Goal: Communication & Community: Share content

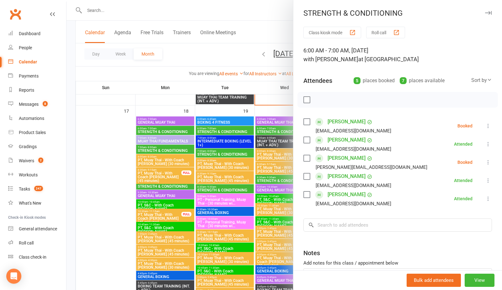
click at [97, 121] on div at bounding box center [283, 145] width 435 height 290
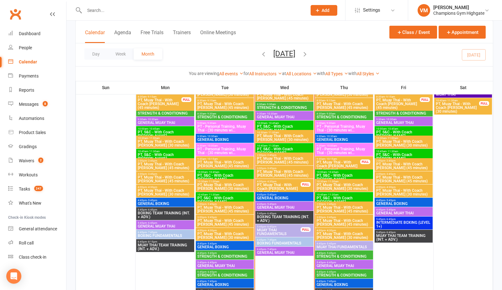
scroll to position [640, 0]
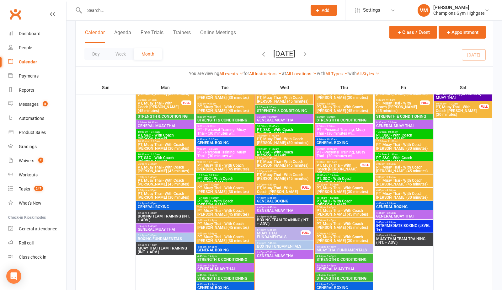
click at [292, 109] on span "STRENGTH & CONDITIONING" at bounding box center [283, 111] width 55 height 4
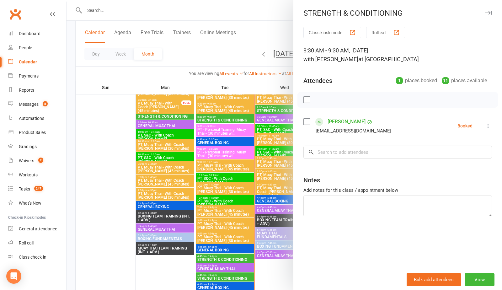
click at [243, 46] on div at bounding box center [283, 145] width 435 height 290
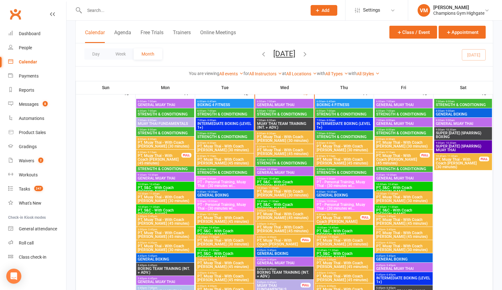
scroll to position [583, 0]
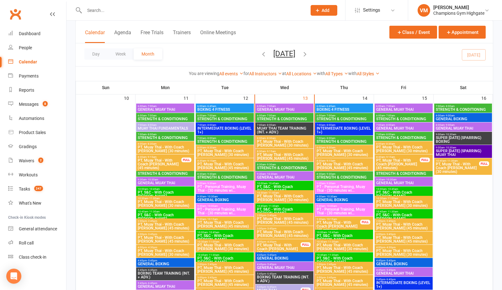
click at [278, 166] on span "STRENGTH & CONDITIONING" at bounding box center [283, 168] width 55 height 4
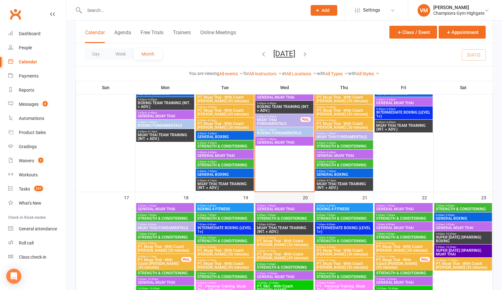
scroll to position [745, 0]
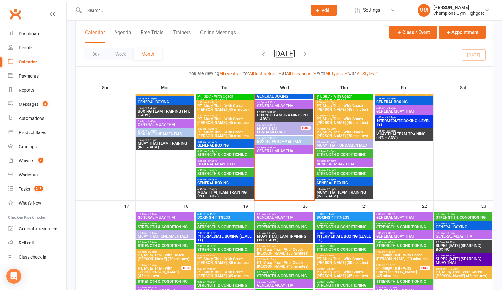
click at [33, 60] on div "Calendar" at bounding box center [28, 61] width 18 height 5
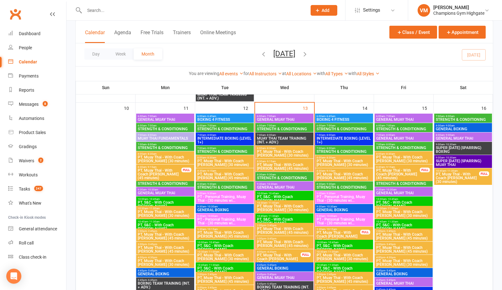
scroll to position [561, 0]
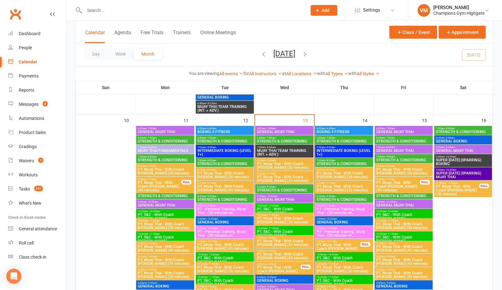
click at [284, 139] on span "STRENGTH & CONDITIONING" at bounding box center [283, 141] width 55 height 4
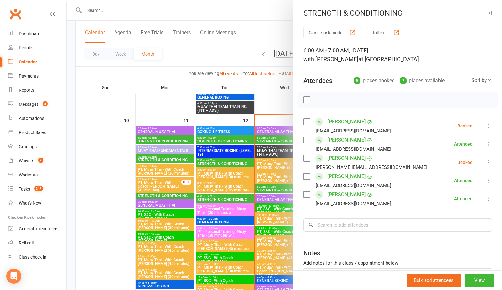
click at [271, 190] on div at bounding box center [283, 145] width 435 height 290
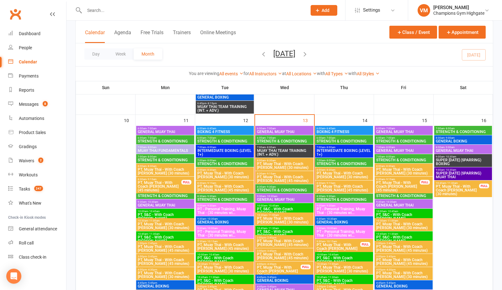
click at [271, 190] on span "STRENGTH & CONDITIONING" at bounding box center [283, 190] width 55 height 4
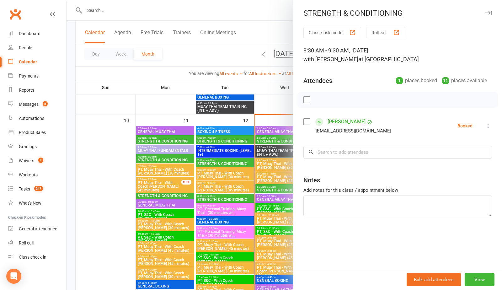
click at [266, 36] on div at bounding box center [283, 145] width 435 height 290
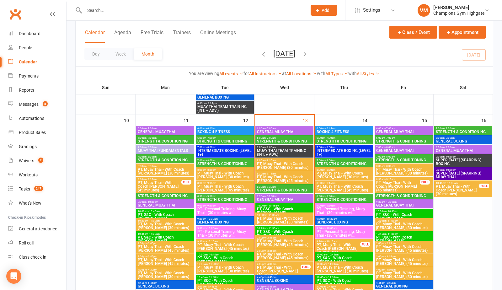
click at [297, 189] on span "STRENGTH & CONDITIONING" at bounding box center [283, 190] width 55 height 4
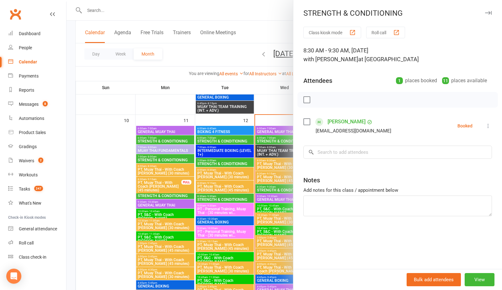
click at [288, 190] on div at bounding box center [283, 145] width 435 height 290
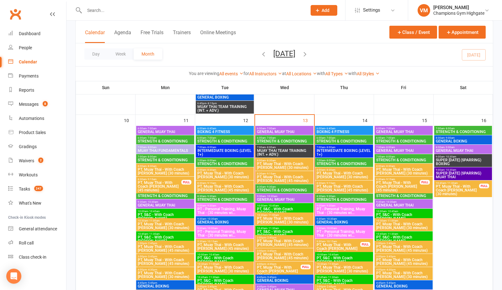
click at [343, 137] on span "6:00am - 7:00am" at bounding box center [343, 137] width 55 height 3
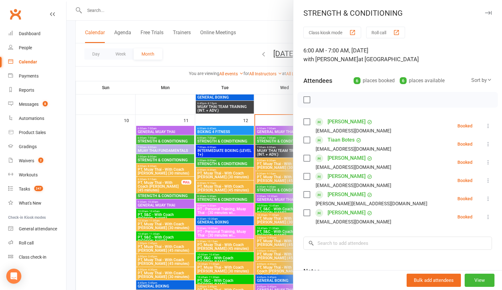
click at [253, 35] on div at bounding box center [283, 145] width 435 height 290
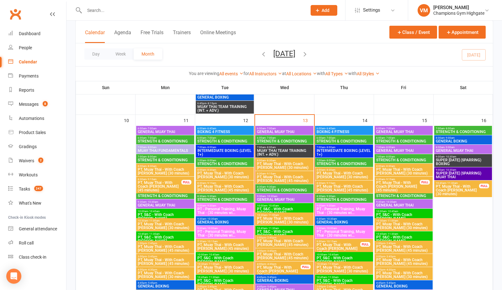
click at [332, 165] on span "STRENGTH & CONDITIONING" at bounding box center [343, 164] width 55 height 4
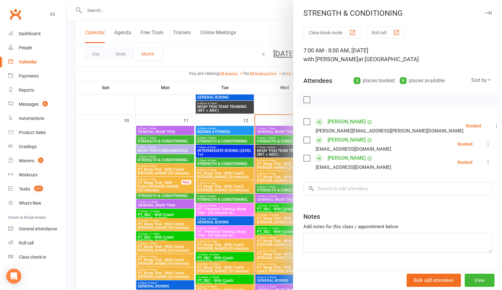
click at [238, 71] on div at bounding box center [283, 145] width 435 height 290
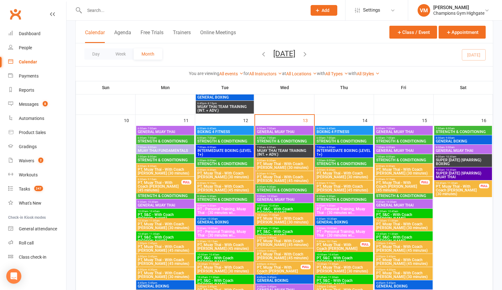
click at [388, 142] on span "STRENGTH & CONDITIONING" at bounding box center [403, 141] width 55 height 4
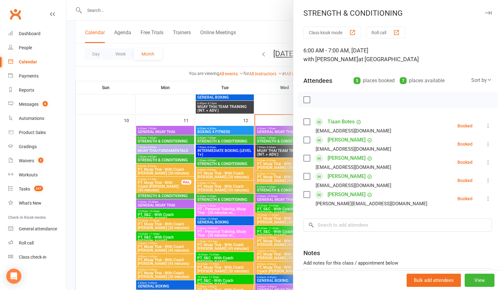
click at [258, 92] on div at bounding box center [283, 145] width 435 height 290
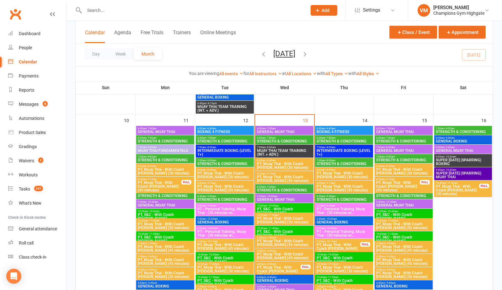
click at [387, 161] on span "STRENGTH & CONDITIONING" at bounding box center [403, 160] width 55 height 4
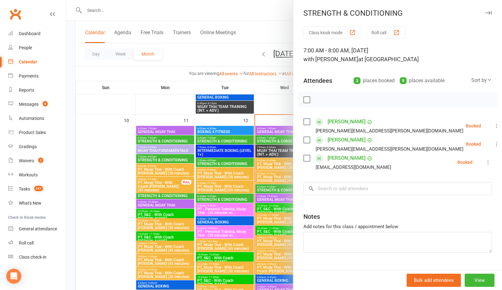
click at [244, 87] on div at bounding box center [283, 145] width 435 height 290
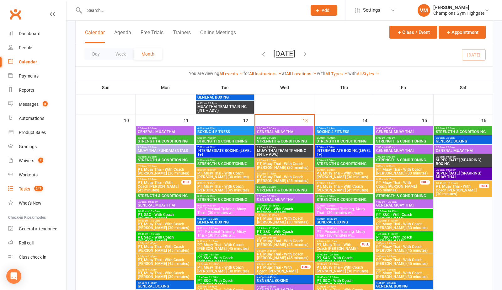
click at [27, 187] on div "Tasks" at bounding box center [24, 188] width 11 height 5
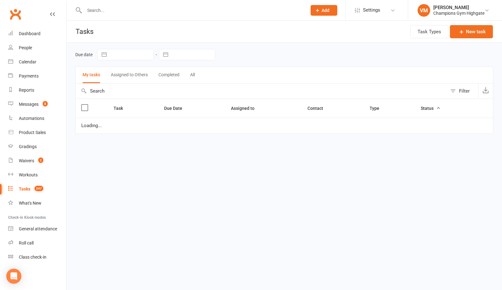
select select "waiting"
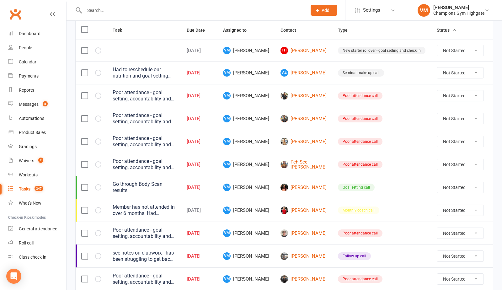
scroll to position [66, 0]
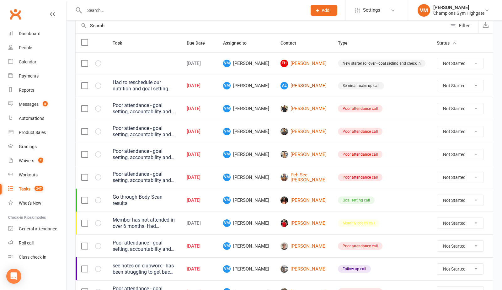
click at [295, 86] on link "AE [PERSON_NAME]" at bounding box center [303, 86] width 46 height 8
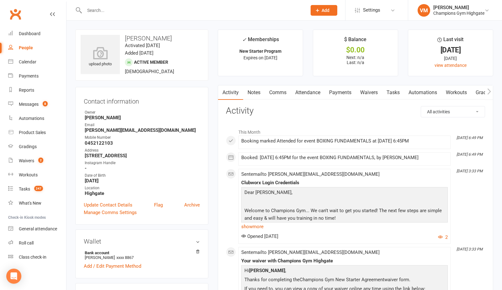
click at [153, 39] on h3 "[PERSON_NAME]" at bounding box center [142, 38] width 122 height 7
copy h3 "[PERSON_NAME]"
click at [38, 104] on div "Messages" at bounding box center [29, 104] width 20 height 5
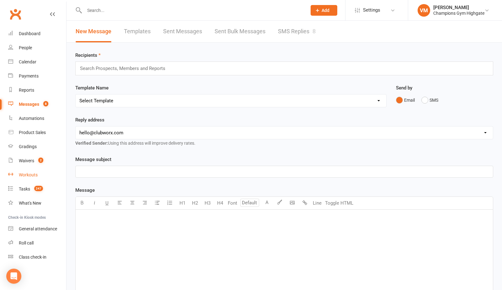
click at [31, 181] on link "Workouts" at bounding box center [37, 175] width 58 height 14
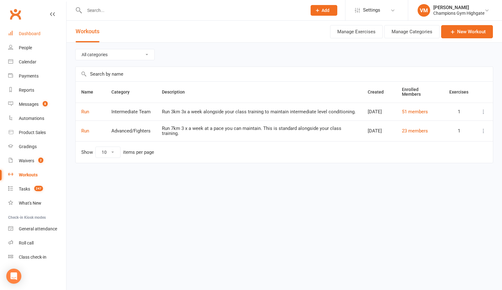
click at [34, 33] on div "Dashboard" at bounding box center [30, 33] width 22 height 5
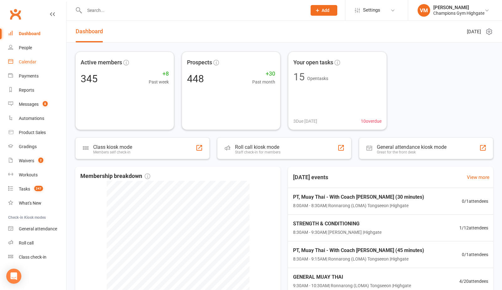
click at [34, 64] on div "Calendar" at bounding box center [28, 61] width 18 height 5
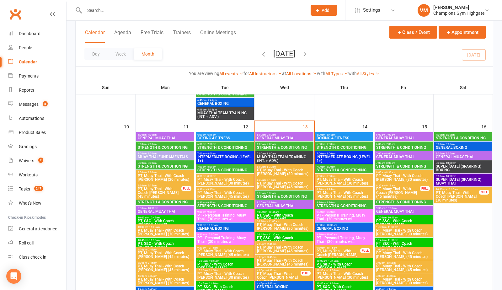
scroll to position [567, 0]
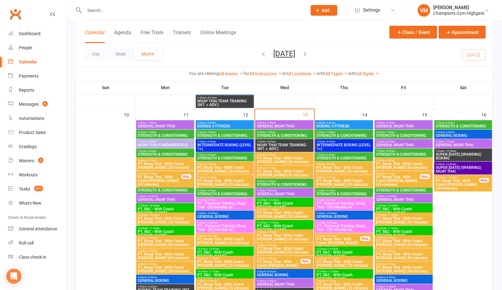
click at [278, 184] on span "STRENGTH & CONDITIONING" at bounding box center [283, 184] width 55 height 4
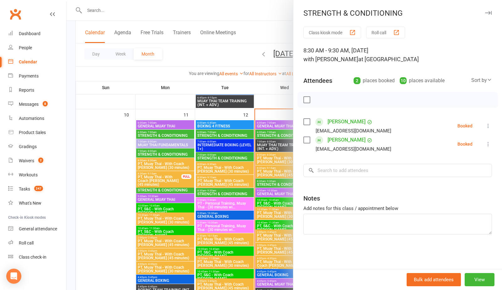
click at [338, 121] on link "[PERSON_NAME]" at bounding box center [346, 122] width 38 height 10
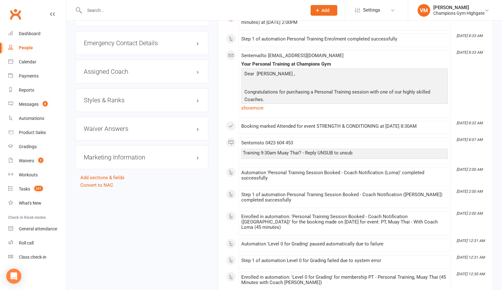
scroll to position [667, 0]
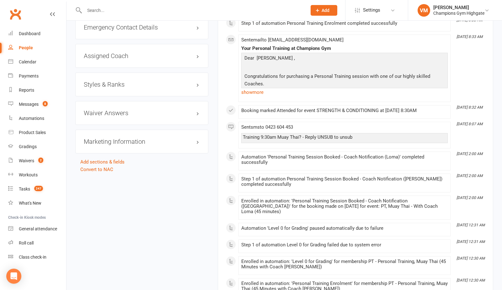
click at [192, 106] on div "Waiver Answers edit" at bounding box center [141, 113] width 133 height 24
click at [196, 109] on h3 "Waiver Answers edit" at bounding box center [142, 112] width 116 height 7
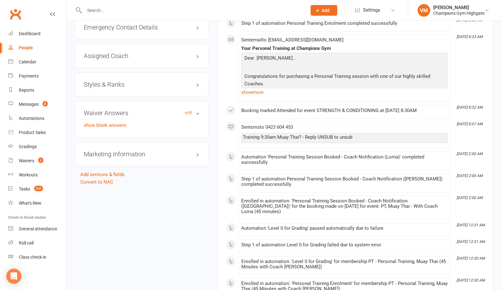
click at [196, 109] on h3 "Waiver Answers edit" at bounding box center [142, 112] width 116 height 7
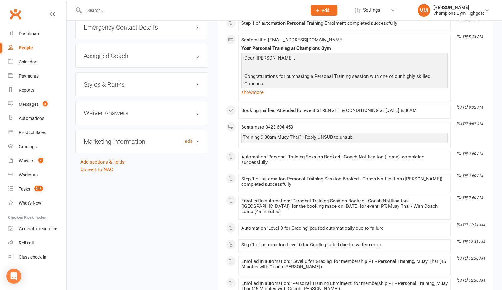
click at [198, 140] on h3 "Marketing Information edit" at bounding box center [142, 141] width 116 height 7
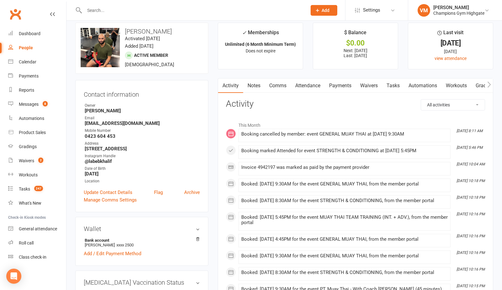
scroll to position [0, 0]
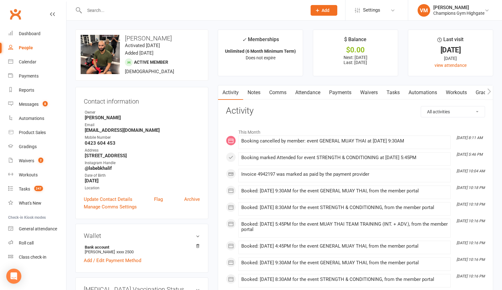
click at [486, 89] on button "button" at bounding box center [489, 92] width 8 height 14
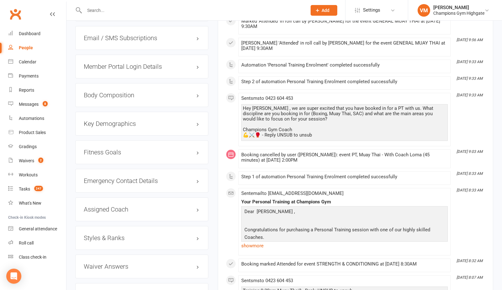
scroll to position [554, 0]
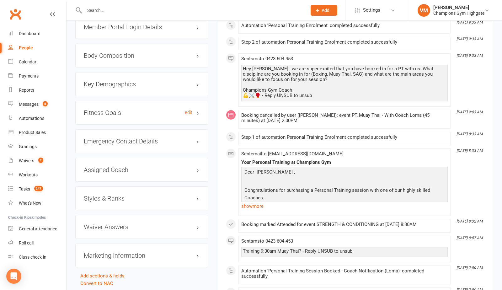
click at [160, 109] on h3 "Fitness Goals edit" at bounding box center [142, 112] width 116 height 7
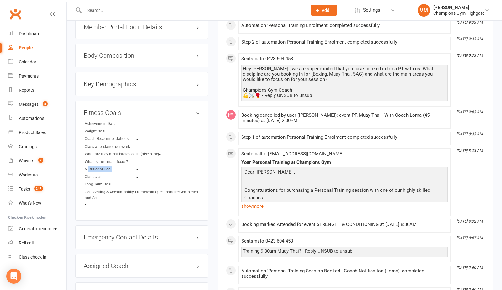
drag, startPoint x: 87, startPoint y: 168, endPoint x: 122, endPoint y: 169, distance: 35.1
click at [122, 169] on div "Nutritional Goal" at bounding box center [111, 169] width 52 height 6
drag, startPoint x: 84, startPoint y: 173, endPoint x: 113, endPoint y: 174, distance: 29.2
click at [87, 174] on div "Obstacles" at bounding box center [111, 177] width 52 height 6
click at [125, 111] on h3 "Fitness Goals edit" at bounding box center [142, 112] width 116 height 7
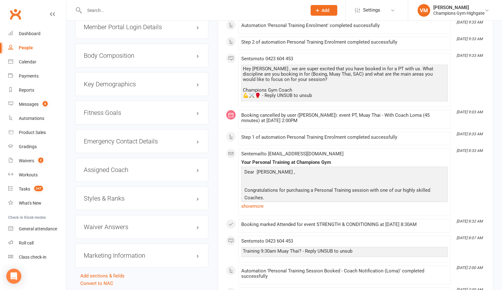
click at [124, 118] on div "Fitness Goals edit" at bounding box center [141, 113] width 133 height 24
click at [114, 109] on h3 "Fitness Goals edit" at bounding box center [142, 112] width 116 height 7
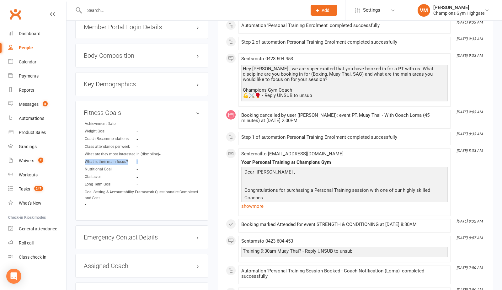
drag, startPoint x: 82, startPoint y: 161, endPoint x: 162, endPoint y: 161, distance: 79.6
click at [162, 162] on div "Fitness Goals edit Achievement Date - Weight Goal - Coach Recommendations - Cla…" at bounding box center [141, 161] width 133 height 120
drag, startPoint x: 85, startPoint y: 173, endPoint x: 107, endPoint y: 173, distance: 21.9
click at [107, 174] on div "Obstacles" at bounding box center [111, 177] width 52 height 6
drag, startPoint x: 85, startPoint y: 181, endPoint x: 115, endPoint y: 181, distance: 30.4
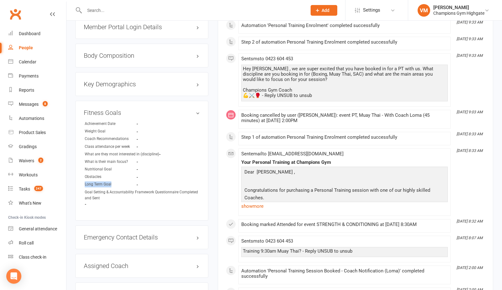
click at [115, 181] on div "Long Term Goal" at bounding box center [111, 184] width 52 height 6
drag, startPoint x: 83, startPoint y: 186, endPoint x: 129, endPoint y: 187, distance: 46.4
click at [129, 187] on div "Fitness Goals edit Achievement Date - Weight Goal - Coach Recommendations - Cla…" at bounding box center [141, 161] width 133 height 120
click at [129, 190] on div "Goal Setting & Accountability Framework Questionnaire Completed and Sent" at bounding box center [142, 195] width 115 height 12
click at [100, 119] on div "Fitness Goals edit Achievement Date - Weight Goal - Coach Recommendations - Cla…" at bounding box center [141, 161] width 133 height 120
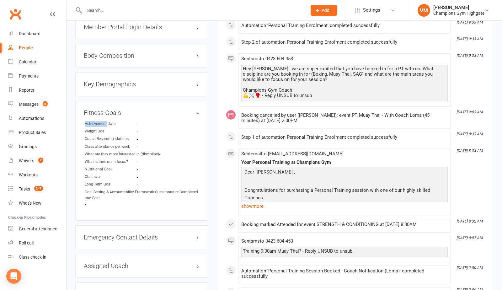
click at [100, 119] on div "Fitness Goals edit Achievement Date - Weight Goal - Coach Recommendations - Cla…" at bounding box center [141, 161] width 133 height 120
click at [97, 122] on div "Achievement Date" at bounding box center [111, 124] width 52 height 6
click at [98, 122] on div "Achievement Date" at bounding box center [111, 124] width 52 height 6
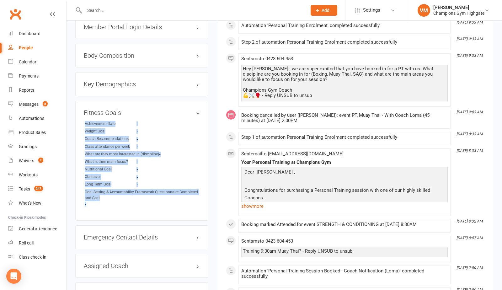
drag, startPoint x: 107, startPoint y: 201, endPoint x: 85, endPoint y: 119, distance: 85.0
click at [85, 121] on ul "Achievement Date - Weight Goal - Coach Recommendations - Class attendance per w…" at bounding box center [142, 164] width 116 height 86
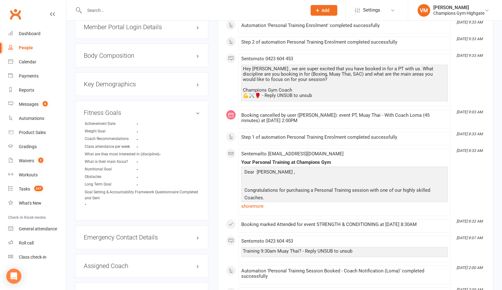
click at [100, 121] on div "Achievement Date" at bounding box center [111, 124] width 52 height 6
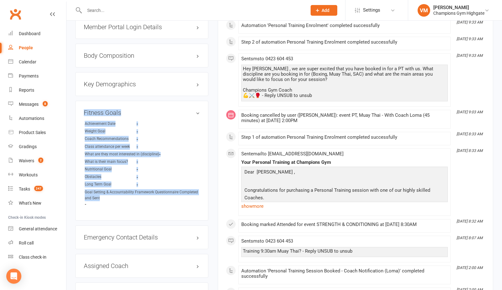
drag, startPoint x: 96, startPoint y: 200, endPoint x: 80, endPoint y: 114, distance: 87.9
click at [80, 113] on div "Fitness Goals edit Achievement Date - Weight Goal - Coach Recommendations - Cla…" at bounding box center [141, 161] width 133 height 120
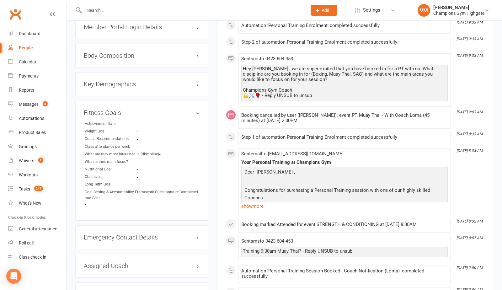
click at [82, 113] on div "Fitness Goals edit Achievement Date - Weight Goal - Coach Recommendations - Cla…" at bounding box center [141, 161] width 133 height 120
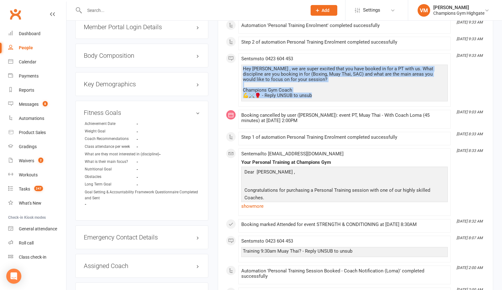
drag, startPoint x: 312, startPoint y: 119, endPoint x: 241, endPoint y: 95, distance: 74.5
click at [241, 95] on div "Hey [PERSON_NAME] , we are super excited that you have booked in for a PT with …" at bounding box center [344, 83] width 206 height 37
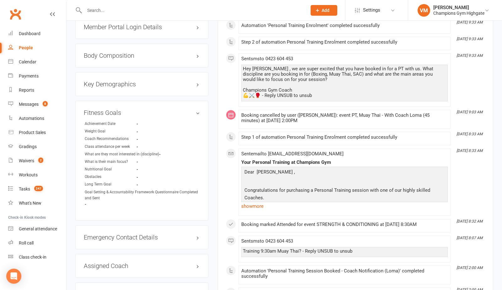
click at [256, 97] on div "Hey [PERSON_NAME] , we are super excited that you have booked in for a PT with …" at bounding box center [344, 82] width 203 height 32
click at [29, 186] on div "Tasks" at bounding box center [24, 188] width 11 height 5
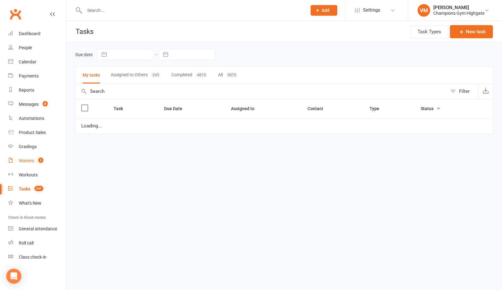
select select "waiting"
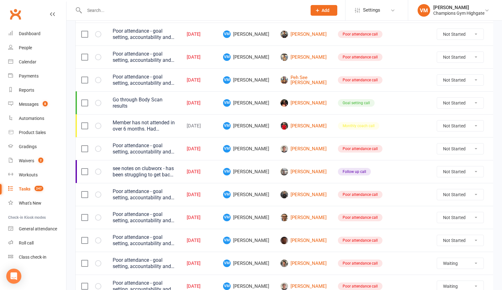
scroll to position [162, 0]
drag, startPoint x: 326, startPoint y: 126, endPoint x: 367, endPoint y: 126, distance: 41.1
click at [367, 126] on td "Monthly coach call" at bounding box center [381, 126] width 99 height 23
click at [353, 126] on div "Monthly coach call" at bounding box center [358, 127] width 41 height 8
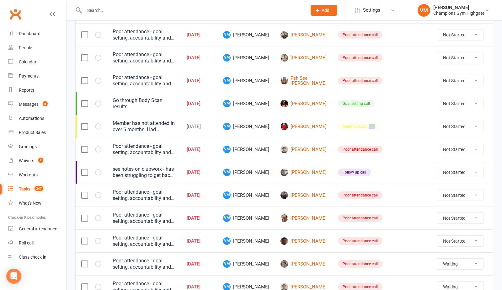
click at [353, 126] on div "Monthly coach call" at bounding box center [358, 127] width 41 height 8
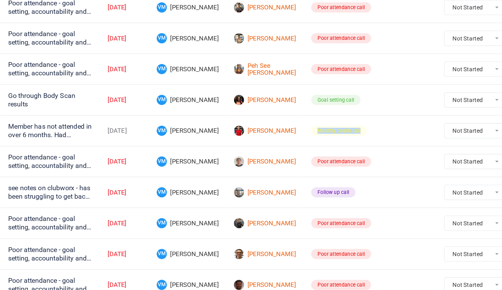
drag, startPoint x: 340, startPoint y: 123, endPoint x: 340, endPoint y: 132, distance: 9.4
click at [340, 132] on td "Monthly coach call" at bounding box center [381, 126] width 99 height 23
click at [352, 127] on div "Monthly coach call" at bounding box center [358, 127] width 41 height 8
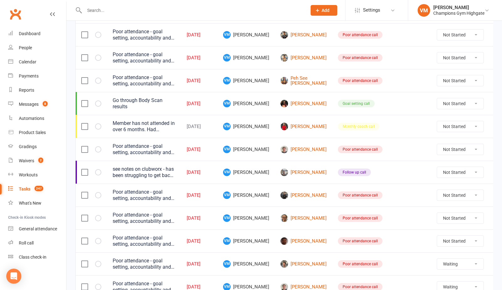
click at [344, 102] on div "Goal setting call" at bounding box center [356, 104] width 37 height 8
click at [296, 101] on link "[PERSON_NAME]" at bounding box center [303, 104] width 46 height 8
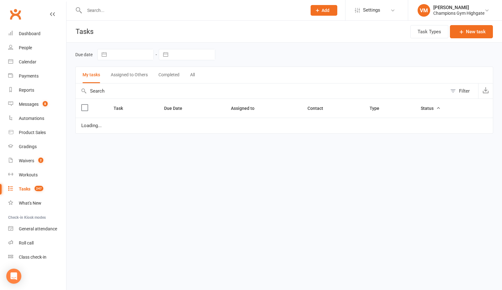
select select "waiting"
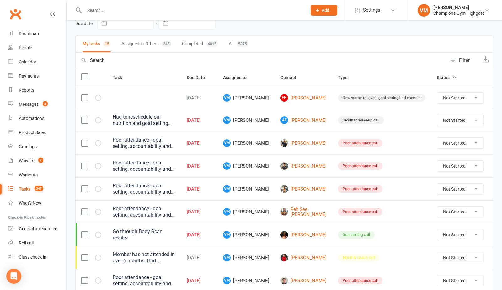
scroll to position [74, 0]
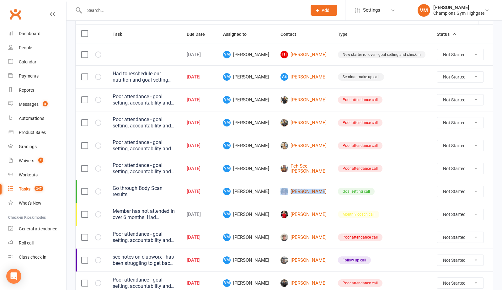
drag, startPoint x: 315, startPoint y: 197, endPoint x: 309, endPoint y: 194, distance: 6.0
click at [309, 194] on td "[PERSON_NAME]" at bounding box center [303, 191] width 57 height 23
drag, startPoint x: 319, startPoint y: 196, endPoint x: 315, endPoint y: 198, distance: 5.0
click at [315, 198] on tr "Go through Body Scan results [DATE] VM [PERSON_NAME] [PERSON_NAME] Goal setting…" at bounding box center [292, 191] width 432 height 23
drag, startPoint x: 322, startPoint y: 199, endPoint x: 282, endPoint y: 189, distance: 41.4
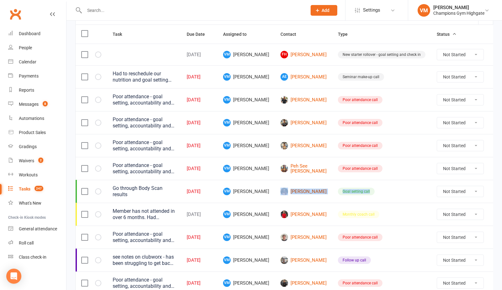
click at [282, 189] on tr "Go through Body Scan results [DATE] VM [PERSON_NAME] [PERSON_NAME] Goal setting…" at bounding box center [292, 191] width 432 height 23
click at [317, 203] on td "[PERSON_NAME]" at bounding box center [303, 214] width 57 height 23
drag, startPoint x: 317, startPoint y: 201, endPoint x: 309, endPoint y: 198, distance: 7.6
click at [309, 198] on tbody "[DATE] VM [PERSON_NAME] [PERSON_NAME] [PERSON_NAME] New starter rollover - goal…" at bounding box center [292, 215] width 432 height 342
drag, startPoint x: 311, startPoint y: 198, endPoint x: 317, endPoint y: 199, distance: 6.0
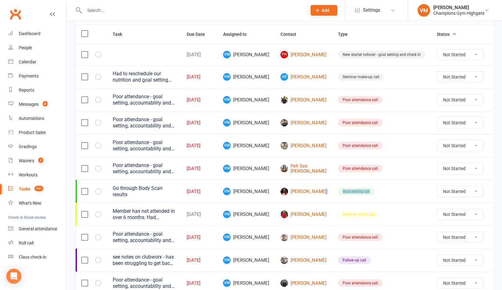
click at [317, 199] on tr "Go through Body Scan results [DATE] VM [PERSON_NAME] [PERSON_NAME] Goal setting…" at bounding box center [292, 191] width 432 height 23
drag, startPoint x: 315, startPoint y: 198, endPoint x: 291, endPoint y: 188, distance: 25.9
click at [291, 188] on td "[PERSON_NAME]" at bounding box center [303, 191] width 57 height 23
click at [311, 197] on td "[PERSON_NAME]" at bounding box center [303, 191] width 57 height 23
drag, startPoint x: 313, startPoint y: 59, endPoint x: 317, endPoint y: 62, distance: 5.8
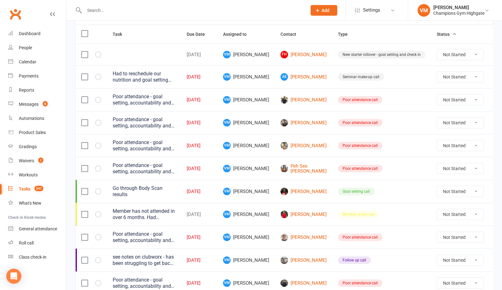
click at [317, 62] on tr "[DATE] VM [PERSON_NAME] [PERSON_NAME] [PERSON_NAME] New starter rollover - goal…" at bounding box center [292, 55] width 432 height 22
click at [374, 63] on td "New starter rollover - goal setting and check in" at bounding box center [381, 55] width 99 height 22
click at [344, 191] on div "Goal setting call" at bounding box center [356, 191] width 37 height 8
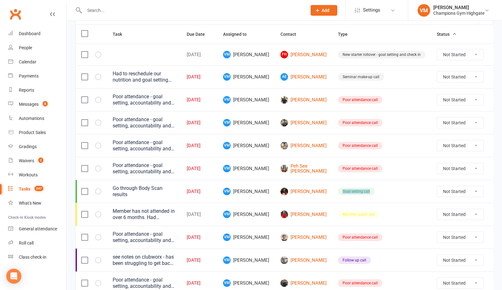
click at [344, 191] on div "Goal setting call" at bounding box center [356, 191] width 37 height 8
click at [340, 203] on td "Monthly coach call" at bounding box center [381, 214] width 99 height 23
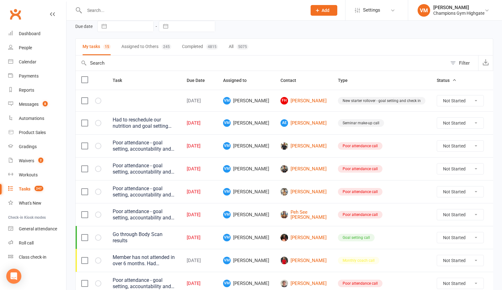
scroll to position [23, 0]
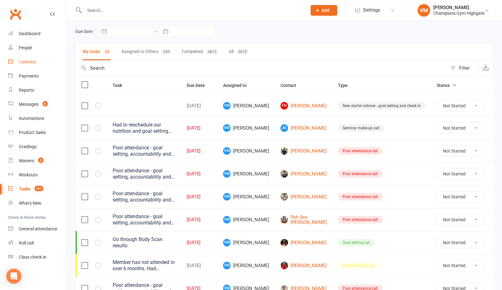
click at [31, 60] on div "Calendar" at bounding box center [28, 61] width 18 height 5
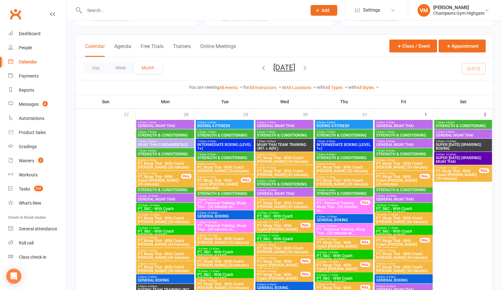
scroll to position [26, 0]
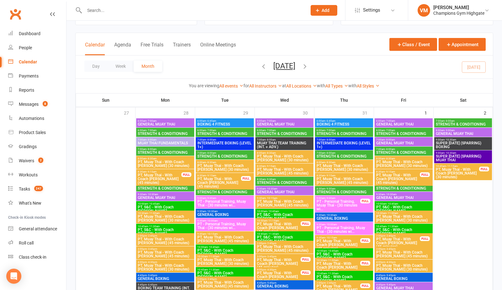
click at [285, 179] on span "8:30am - 9:30am" at bounding box center [283, 179] width 55 height 3
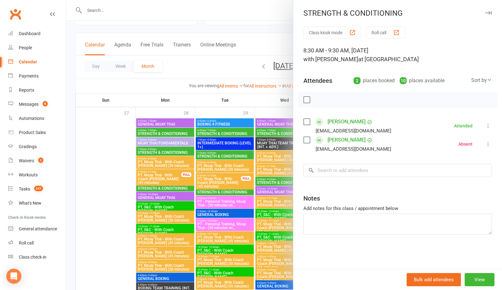
click at [239, 200] on div at bounding box center [283, 145] width 435 height 290
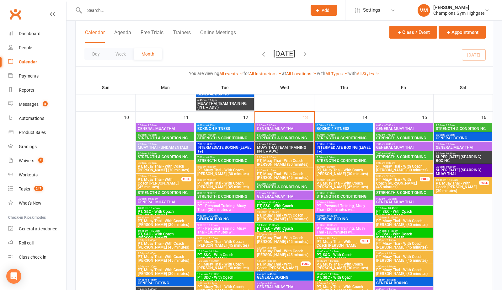
scroll to position [583, 0]
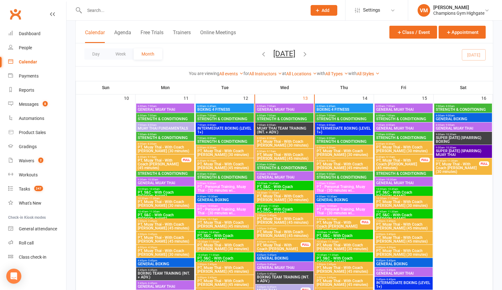
click at [291, 166] on span "STRENGTH & CONDITIONING" at bounding box center [283, 168] width 55 height 4
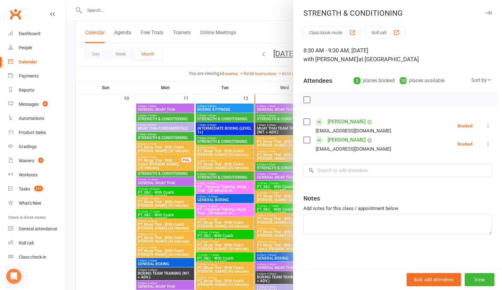
click at [487, 147] on button at bounding box center [488, 144] width 8 height 8
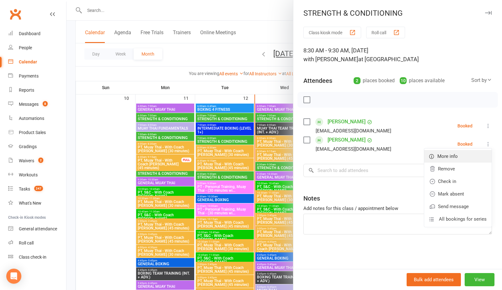
click at [454, 153] on span "More info" at bounding box center [447, 156] width 20 height 8
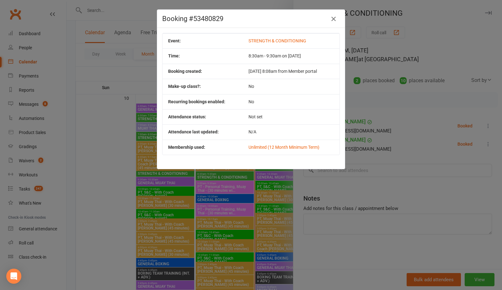
click at [335, 14] on button "button" at bounding box center [333, 19] width 10 height 10
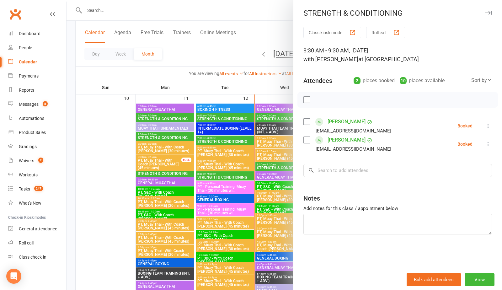
click at [489, 123] on icon at bounding box center [488, 126] width 6 height 6
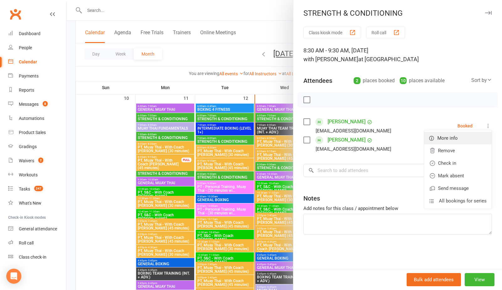
click at [461, 135] on link "More info" at bounding box center [457, 138] width 67 height 13
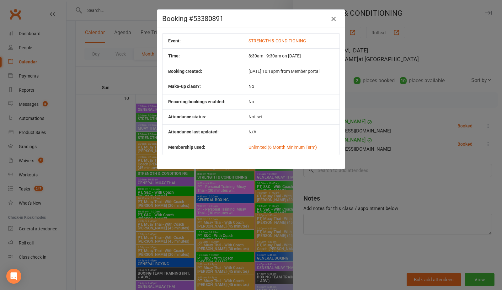
click at [334, 18] on icon "button" at bounding box center [333, 19] width 8 height 8
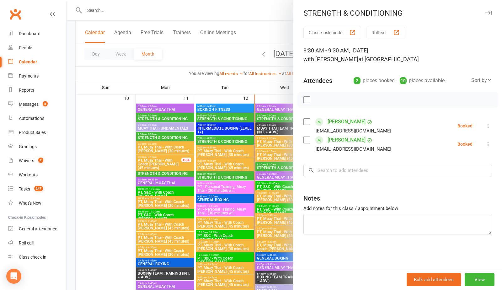
click at [487, 146] on icon at bounding box center [488, 144] width 6 height 6
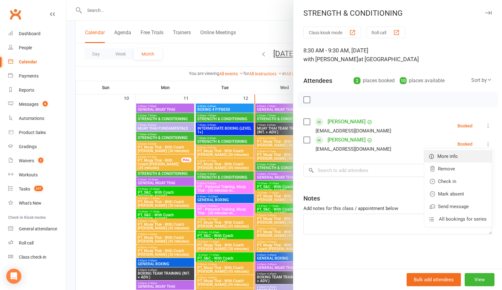
click at [456, 150] on link "More info" at bounding box center [457, 156] width 67 height 13
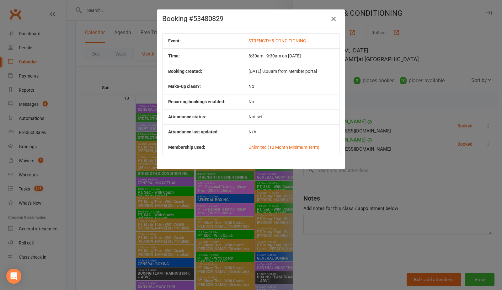
click at [333, 19] on icon "button" at bounding box center [333, 19] width 8 height 8
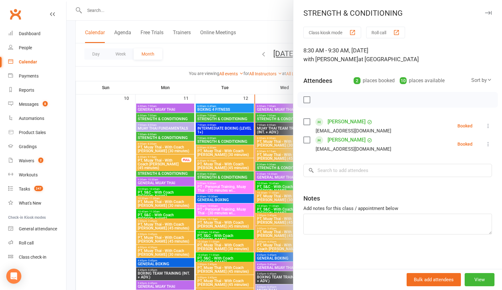
click at [258, 37] on div at bounding box center [283, 145] width 435 height 290
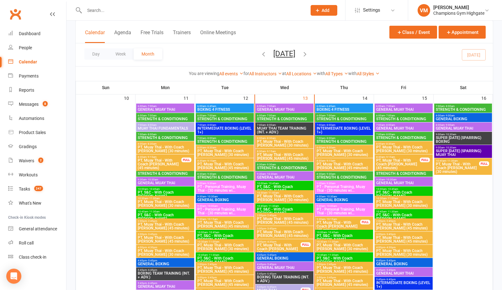
click at [30, 60] on div "Calendar" at bounding box center [28, 61] width 18 height 5
click at [31, 106] on div "Messages" at bounding box center [29, 104] width 20 height 5
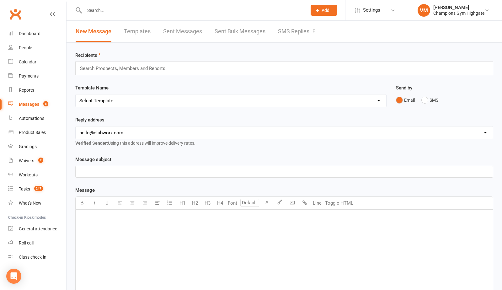
click at [291, 34] on link "SMS Replies 8" at bounding box center [297, 32] width 38 height 22
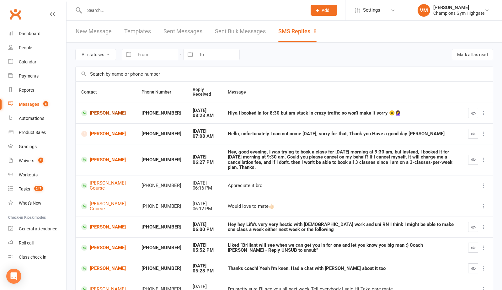
click at [102, 112] on link "[PERSON_NAME]" at bounding box center [105, 113] width 49 height 6
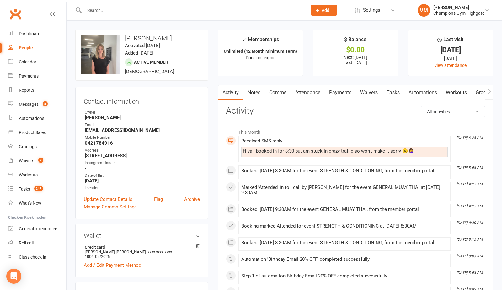
click at [275, 93] on link "Comms" at bounding box center [278, 92] width 26 height 14
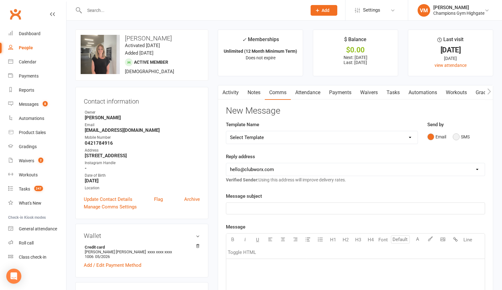
click at [457, 136] on button "SMS" at bounding box center [460, 137] width 17 height 12
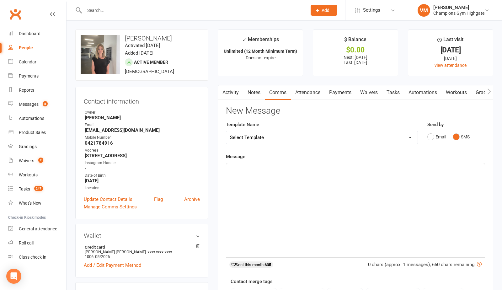
click at [310, 184] on div "﻿" at bounding box center [355, 210] width 258 height 94
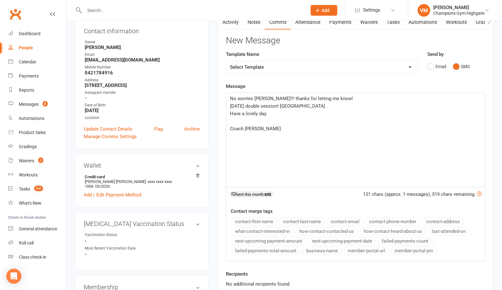
scroll to position [113, 0]
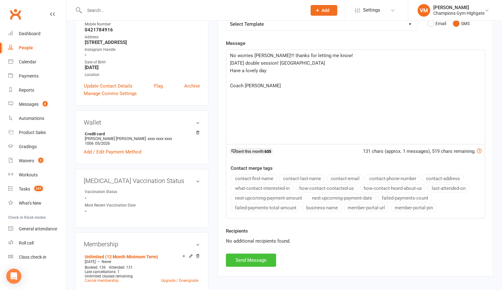
click at [247, 255] on button "Send Message" at bounding box center [251, 259] width 50 height 13
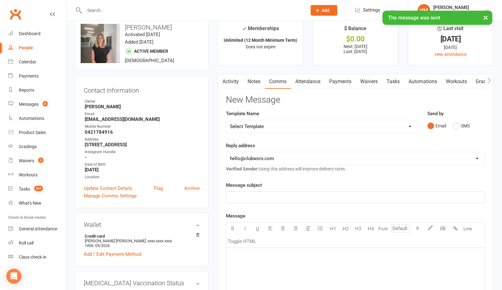
scroll to position [0, 0]
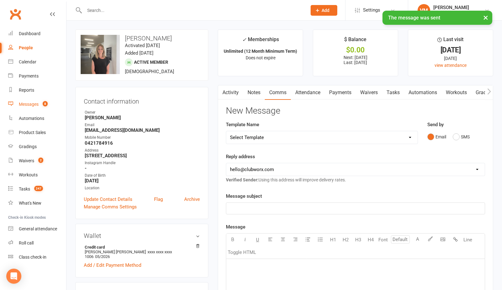
click at [37, 105] on div "Messages" at bounding box center [29, 104] width 20 height 5
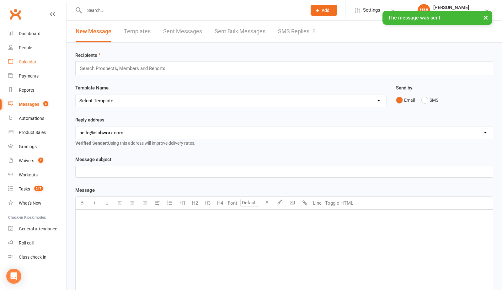
click at [28, 61] on div "Calendar" at bounding box center [28, 61] width 18 height 5
